Goal: Task Accomplishment & Management: Use online tool/utility

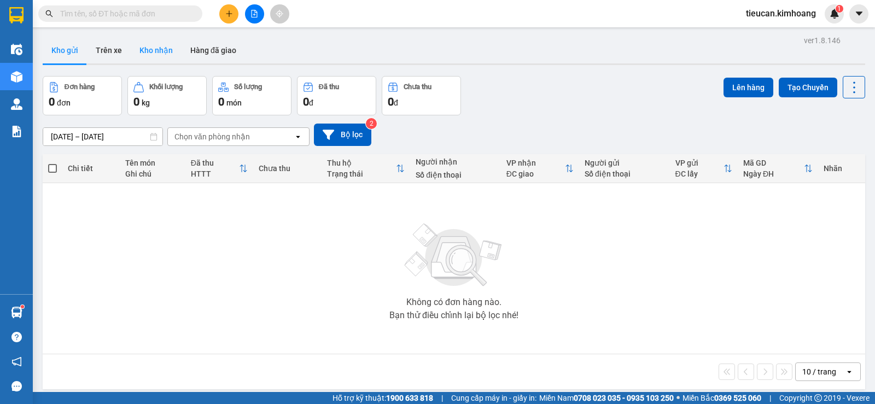
click at [154, 51] on button "Kho nhận" at bounding box center [156, 50] width 51 height 26
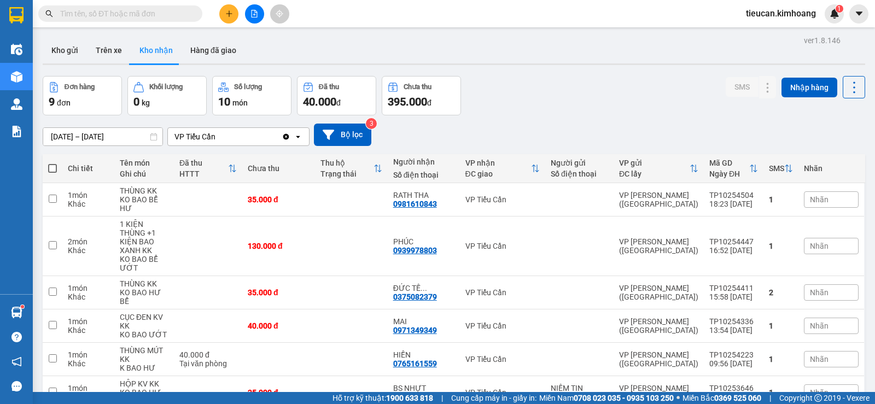
click at [140, 20] on span at bounding box center [120, 13] width 164 height 16
click at [141, 11] on input "text" at bounding box center [124, 14] width 129 height 12
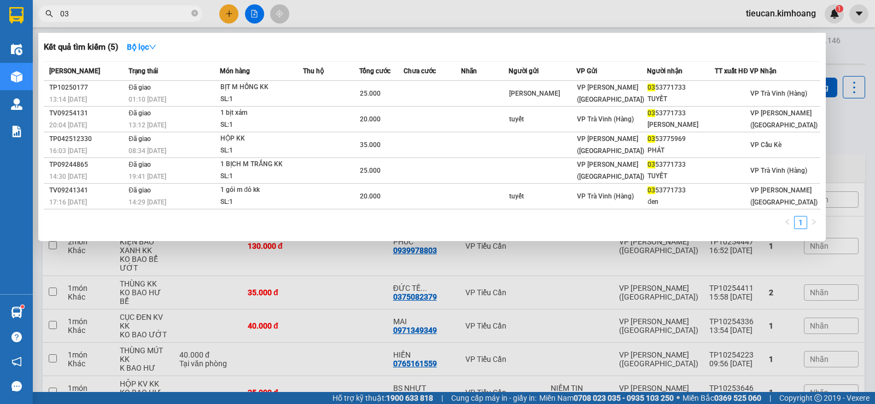
type input "0"
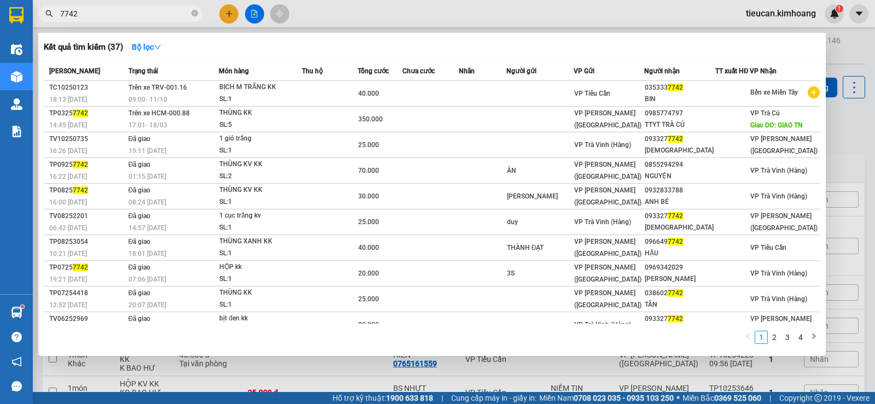
type input "7742"
click at [190, 14] on span "7742" at bounding box center [120, 13] width 164 height 16
click at [195, 13] on icon "close-circle" at bounding box center [194, 13] width 7 height 7
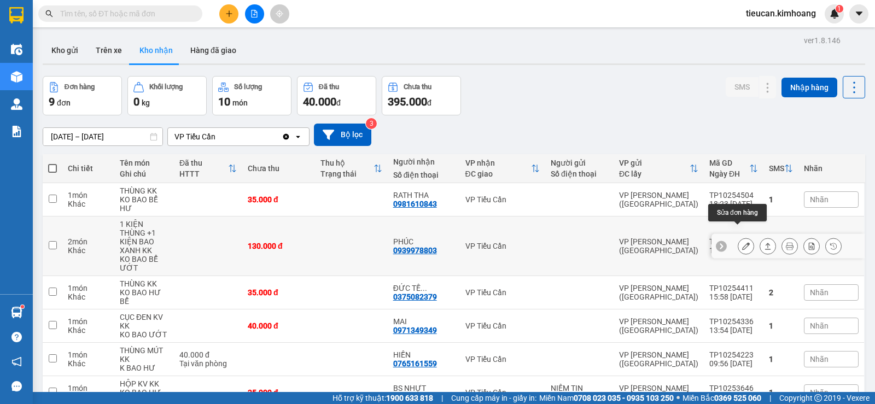
click at [738, 237] on button at bounding box center [745, 246] width 15 height 19
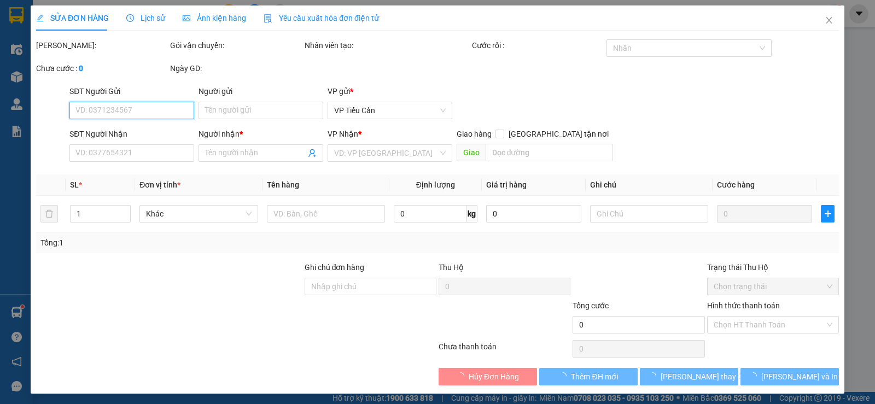
type input "0939978803"
type input "PHÚC"
type input "130.000"
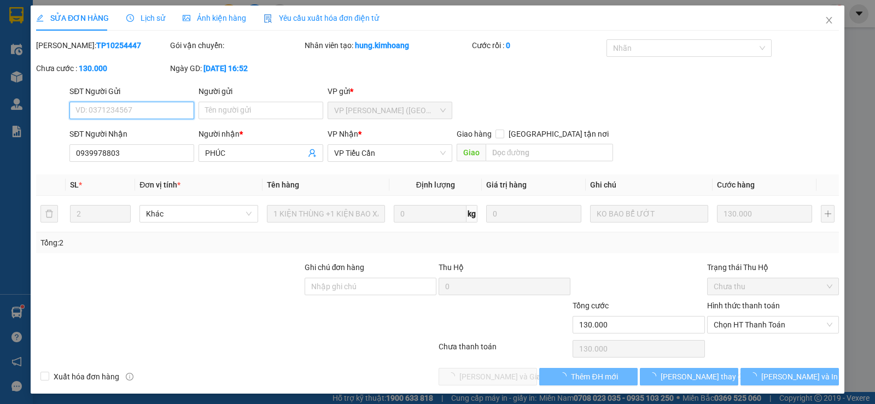
click at [741, 322] on span "Chọn HT Thanh Toán" at bounding box center [772, 325] width 119 height 16
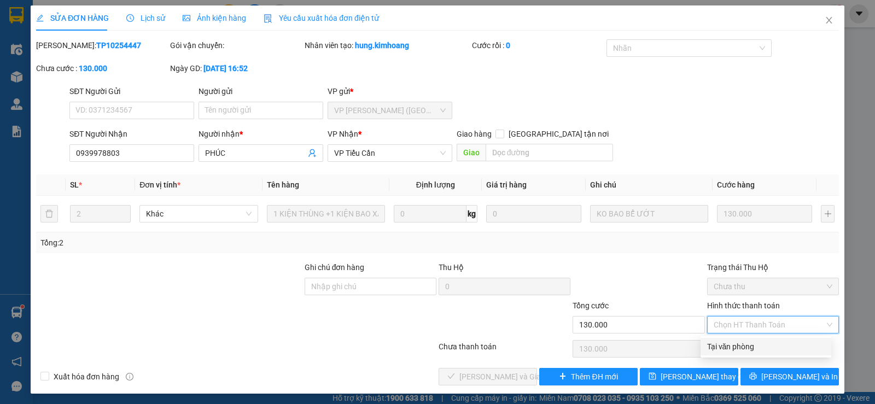
click at [729, 348] on div "Tại văn phòng" at bounding box center [766, 347] width 118 height 12
type input "0"
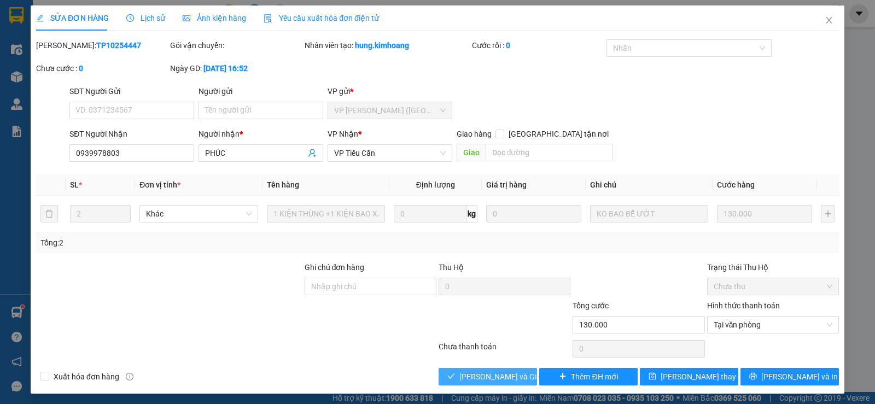
click at [483, 376] on span "[PERSON_NAME] và Giao hàng" at bounding box center [511, 377] width 105 height 12
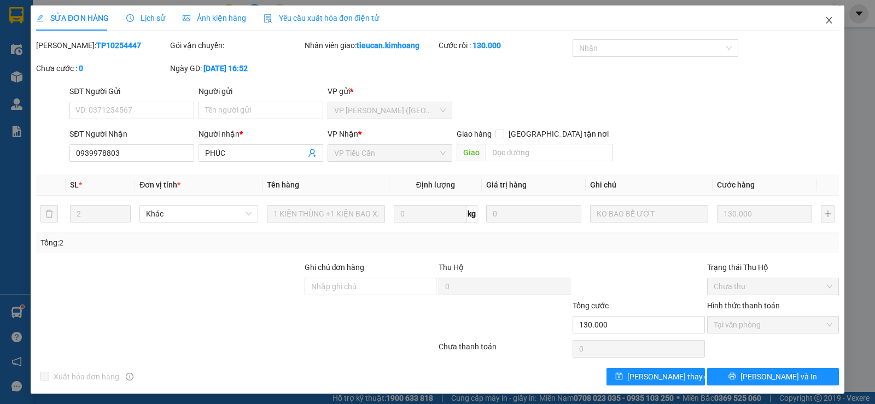
click at [825, 22] on icon "close" at bounding box center [828, 20] width 6 height 7
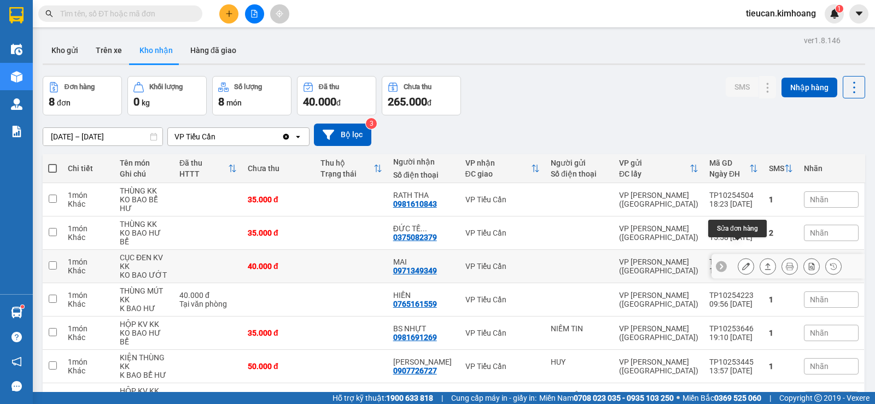
click at [738, 257] on button at bounding box center [745, 266] width 15 height 19
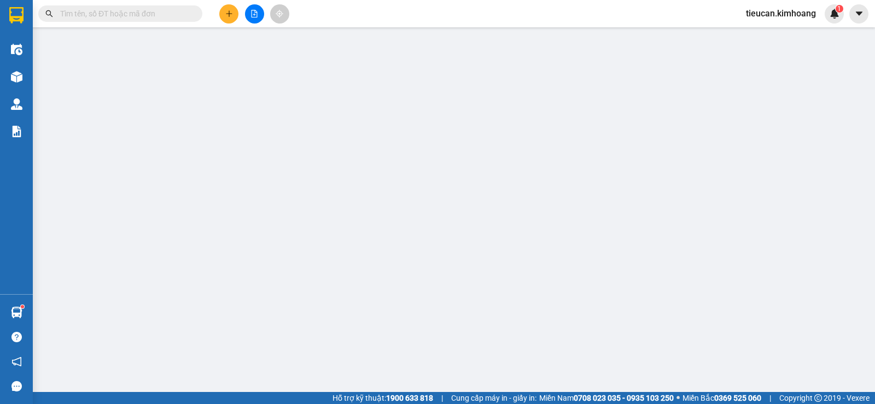
type input "0971349349"
type input "MAI"
type input "40.000"
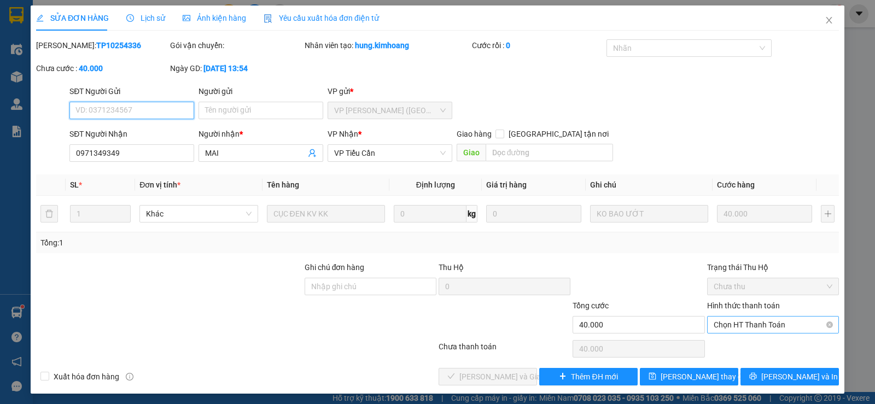
click at [763, 323] on span "Chọn HT Thanh Toán" at bounding box center [772, 325] width 119 height 16
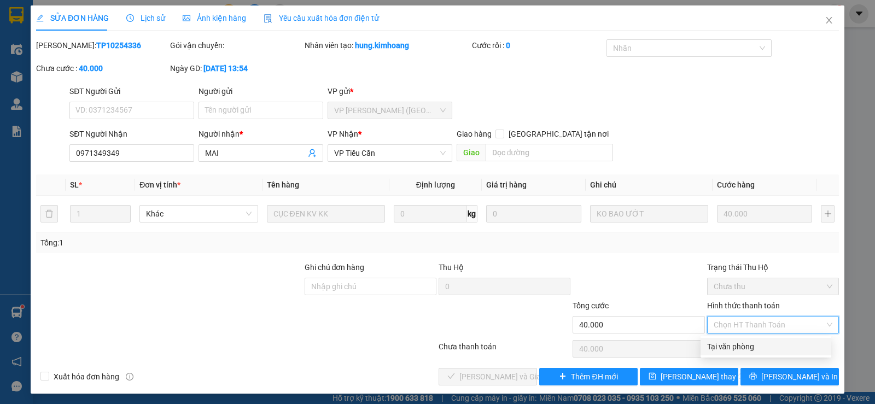
click at [732, 338] on div "Tại văn phòng" at bounding box center [765, 346] width 131 height 17
type input "0"
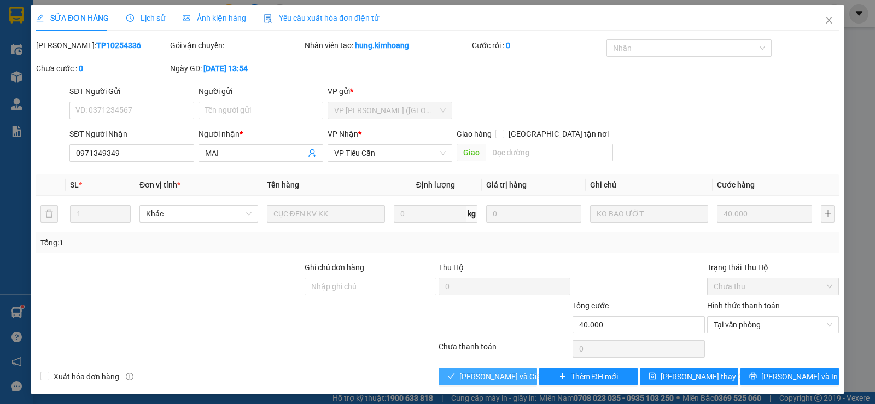
click at [501, 374] on span "[PERSON_NAME] và Giao hàng" at bounding box center [511, 377] width 105 height 12
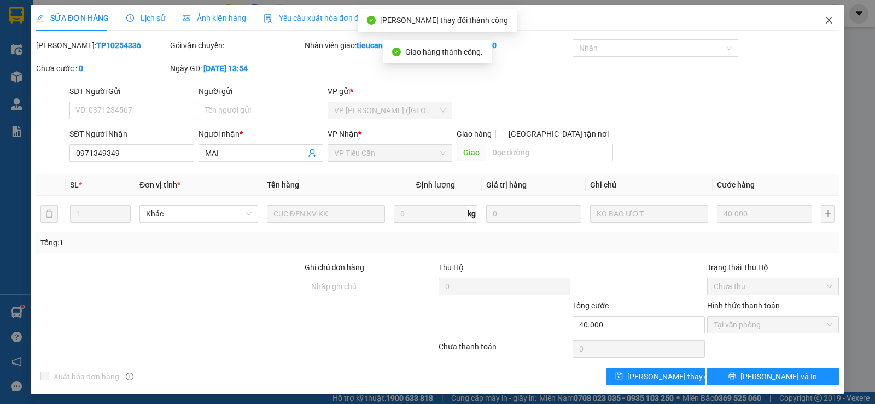
click at [824, 22] on icon "close" at bounding box center [828, 20] width 9 height 9
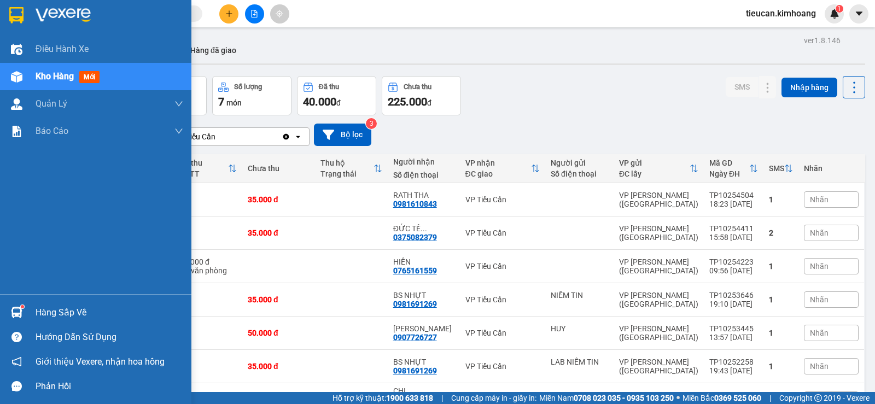
click at [40, 312] on div "Hàng sắp về" at bounding box center [110, 312] width 148 height 16
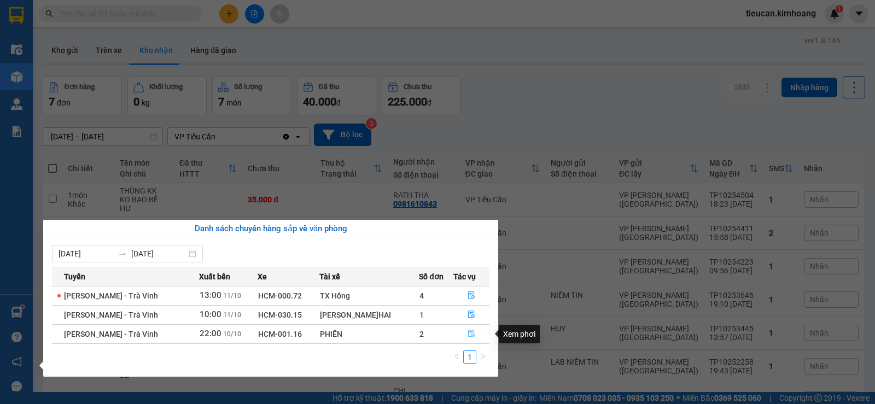
click at [472, 332] on icon "file-done" at bounding box center [471, 334] width 8 height 8
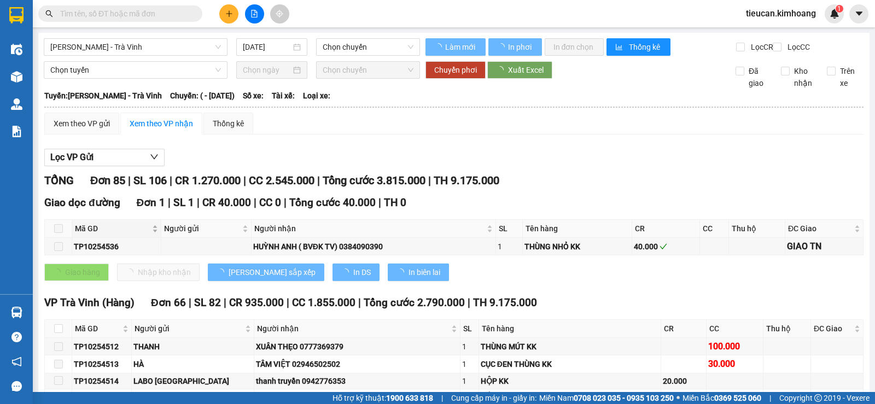
type input "[DATE]"
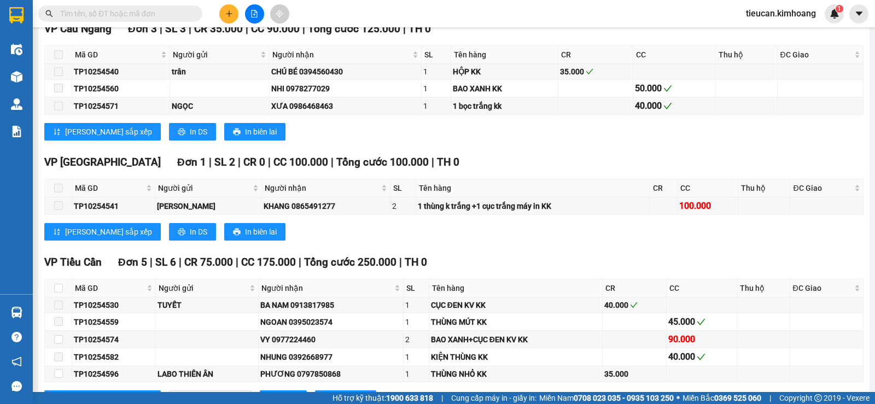
scroll to position [1585, 0]
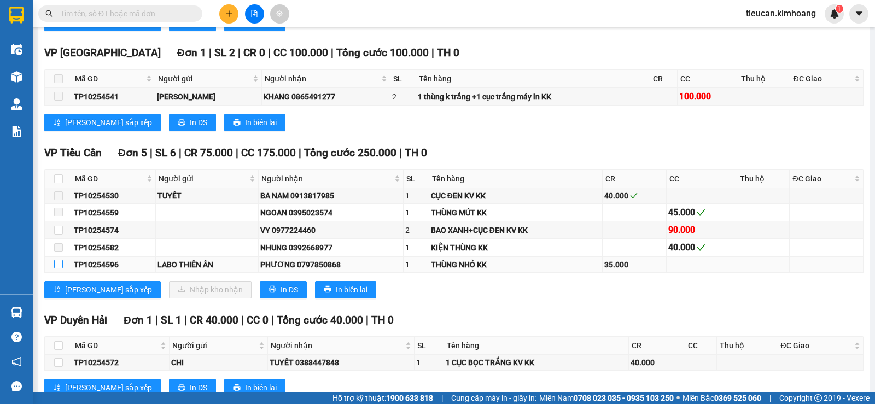
click at [61, 268] on input "checkbox" at bounding box center [58, 264] width 9 height 9
checkbox input "true"
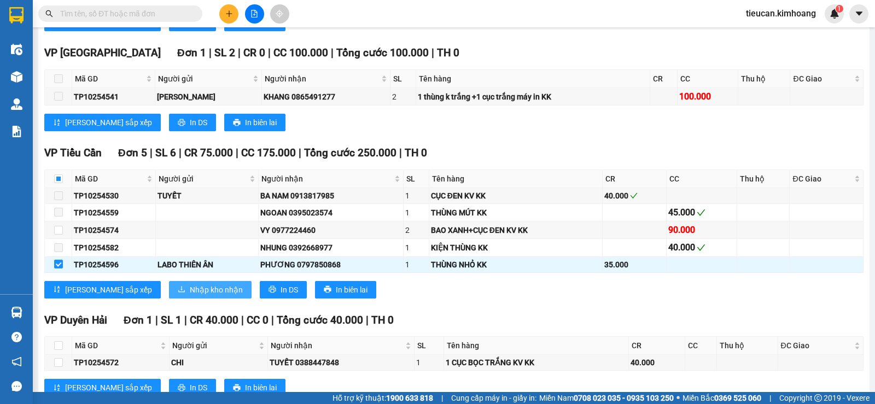
click at [178, 293] on icon "download" at bounding box center [182, 289] width 8 height 8
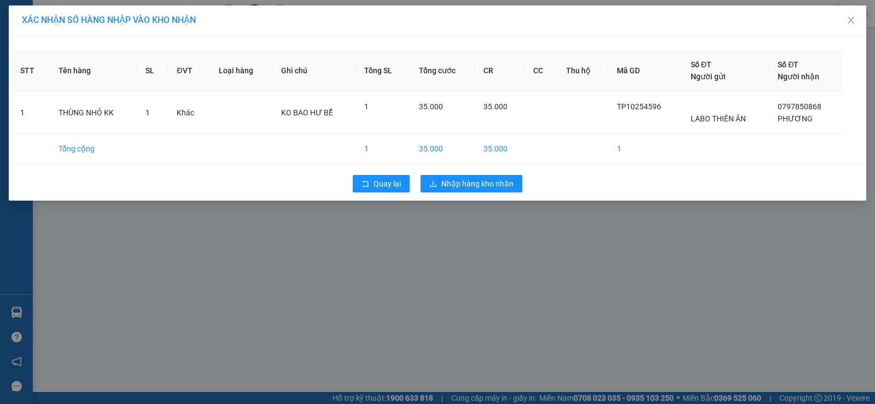
click at [447, 174] on div "Quay lại Nhập hàng kho nhận" at bounding box center [437, 183] width 852 height 28
click at [447, 186] on span "Nhập hàng kho nhận" at bounding box center [477, 184] width 72 height 12
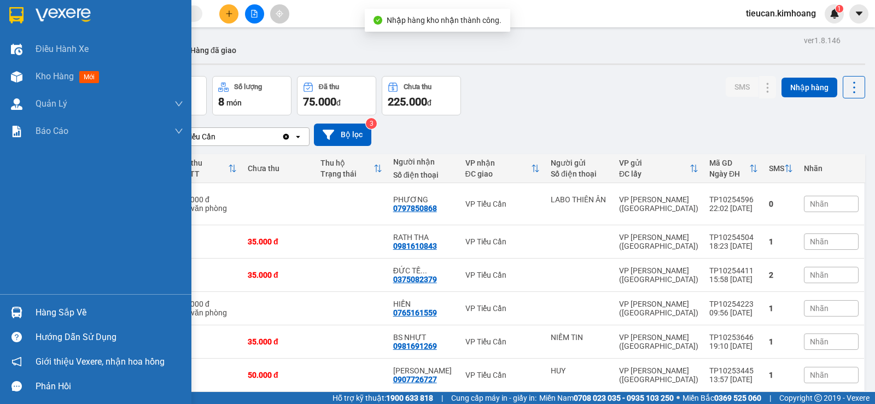
click at [81, 307] on div "Hàng sắp về" at bounding box center [110, 312] width 148 height 16
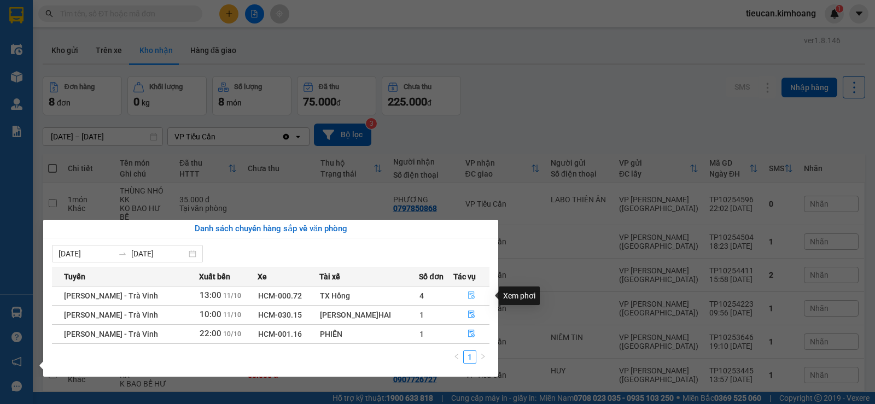
click at [467, 295] on icon "file-done" at bounding box center [471, 295] width 8 height 8
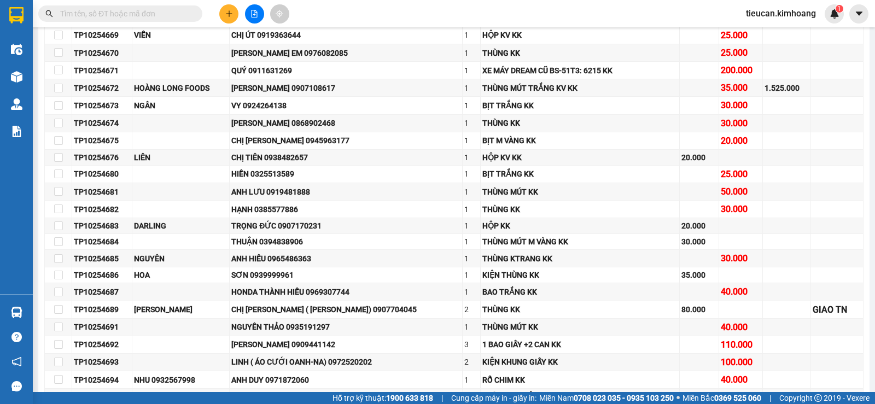
type input "[DATE]"
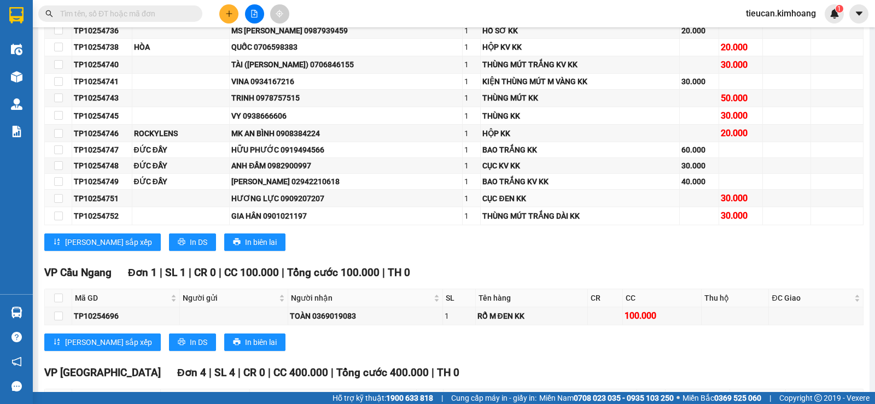
scroll to position [1584, 0]
